Goal: Transaction & Acquisition: Obtain resource

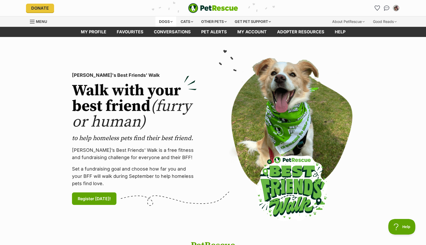
click at [163, 20] on div "Dogs" at bounding box center [166, 21] width 21 height 10
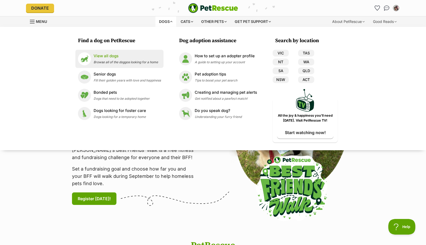
click at [121, 59] on p "View all dogs" at bounding box center [126, 56] width 64 height 6
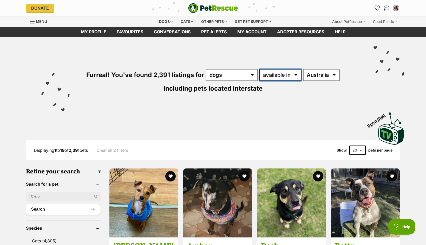
click at [289, 72] on select "available in located in" at bounding box center [281, 75] width 42 height 12
select select "disabled"
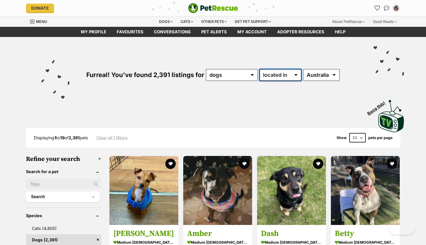
click at [296, 75] on select "available in located in" at bounding box center [281, 75] width 42 height 12
select select "enabled"
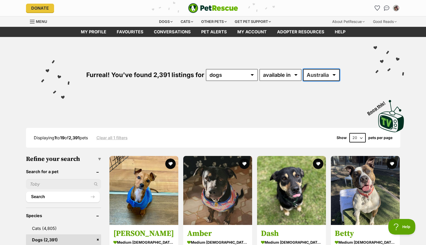
click at [324, 76] on select "Australia ACT NSW NT QLD SA TAS VIC WA" at bounding box center [321, 75] width 37 height 12
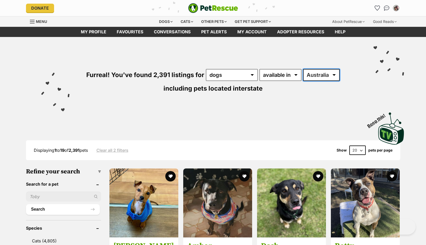
click at [321, 79] on select "Australia ACT NSW NT QLD SA TAS VIC WA" at bounding box center [321, 75] width 37 height 12
select select "VIC"
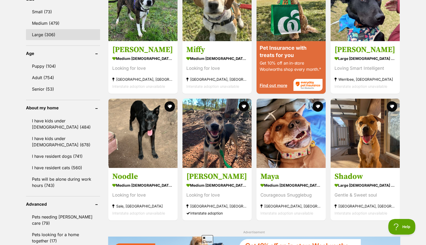
scroll to position [501, 0]
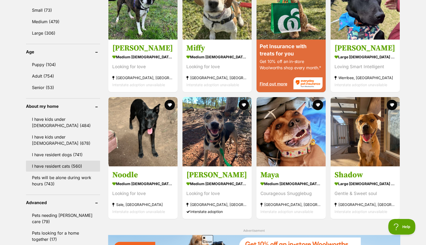
click at [68, 165] on link "I have resident cats (560)" at bounding box center [63, 165] width 74 height 11
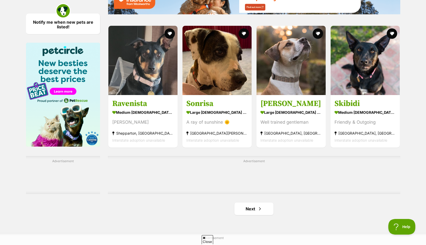
scroll to position [755, 0]
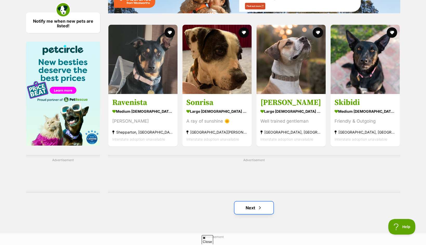
click at [266, 211] on link "Next" at bounding box center [254, 207] width 39 height 12
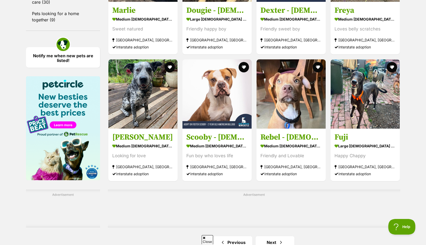
scroll to position [719, 0]
